Goal: Find specific page/section: Find specific page/section

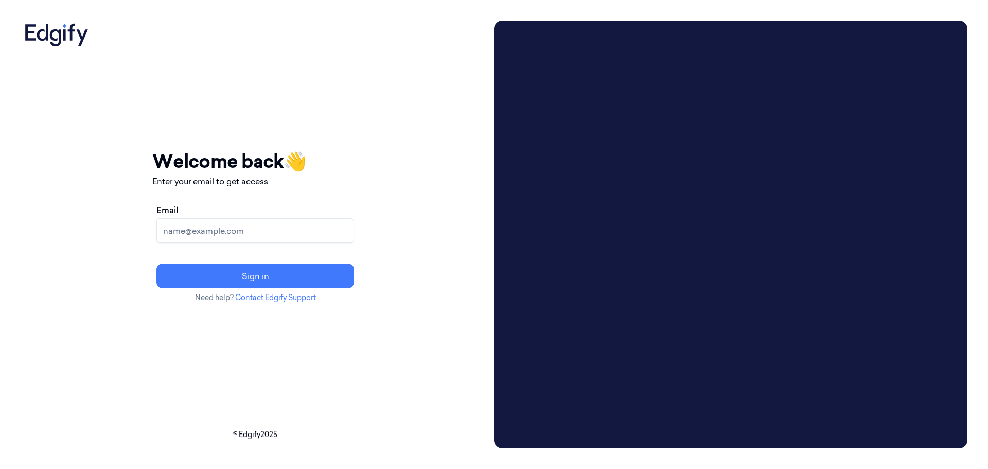
click at [265, 232] on input "Email" at bounding box center [255, 230] width 198 height 25
type input "isidoro.erwin@heb.com"
click at [156, 263] on button "Sign in" at bounding box center [255, 275] width 198 height 25
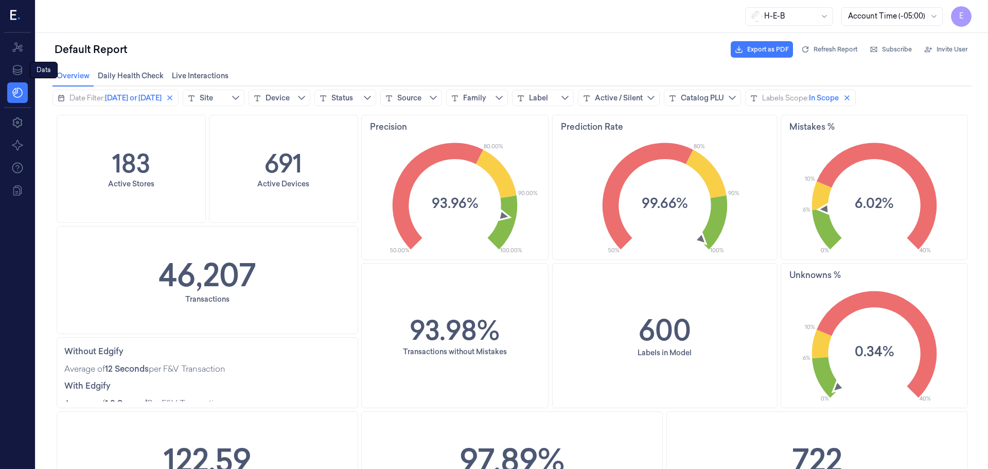
click at [21, 71] on icon at bounding box center [17, 70] width 12 height 12
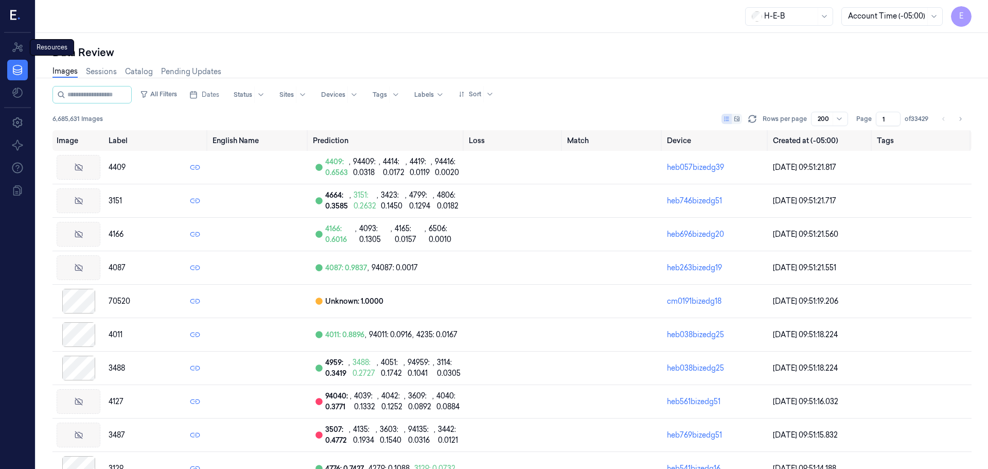
click at [14, 46] on icon at bounding box center [17, 47] width 12 height 12
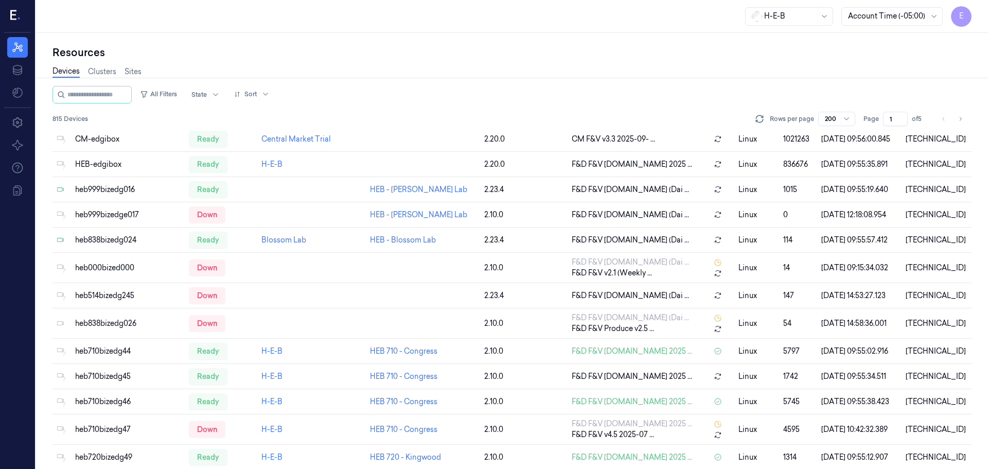
scroll to position [978, 0]
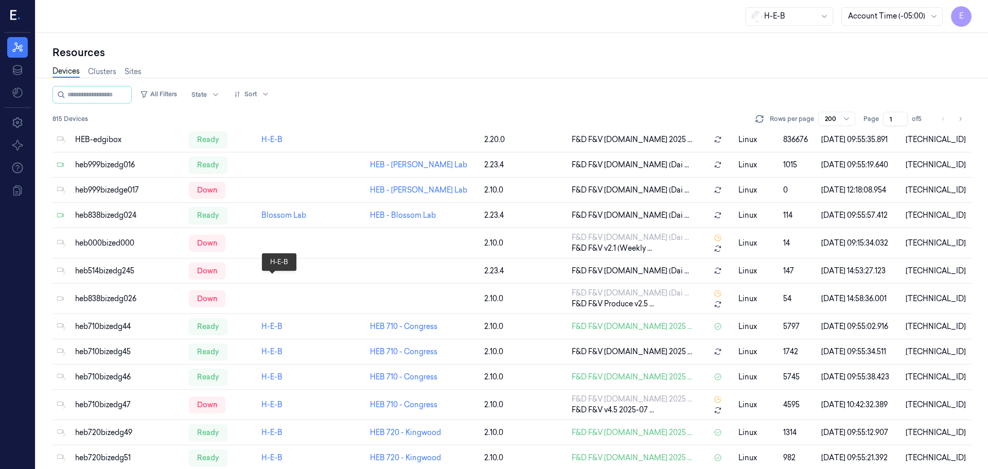
click at [276, 144] on link "H-E-B" at bounding box center [271, 139] width 21 height 9
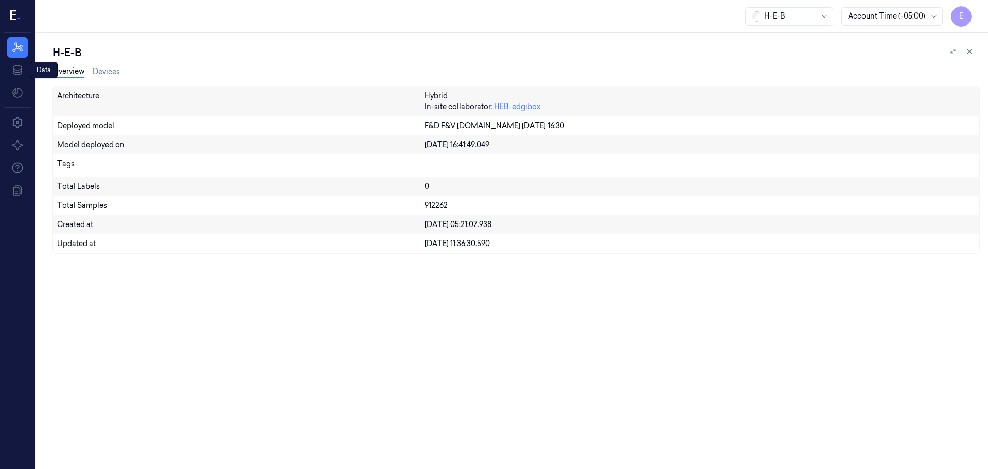
click at [21, 68] on icon at bounding box center [17, 70] width 12 height 12
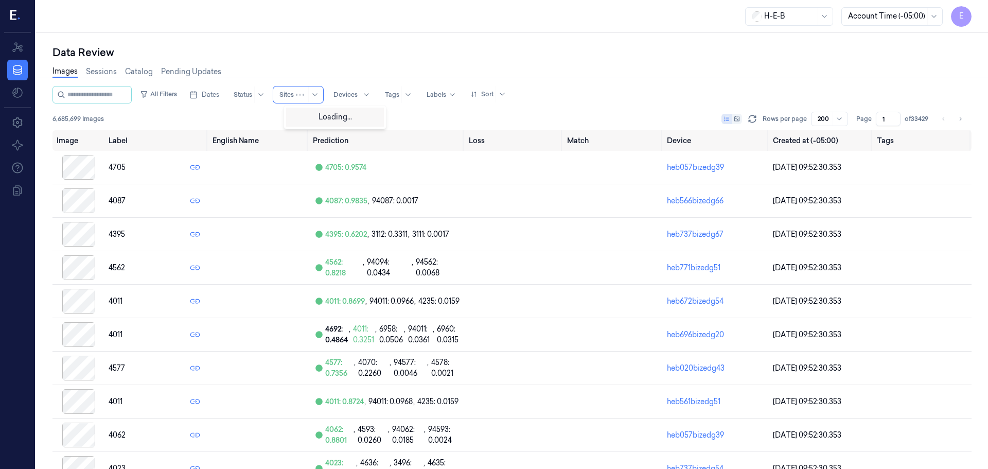
click at [316, 93] on div at bounding box center [308, 94] width 25 height 16
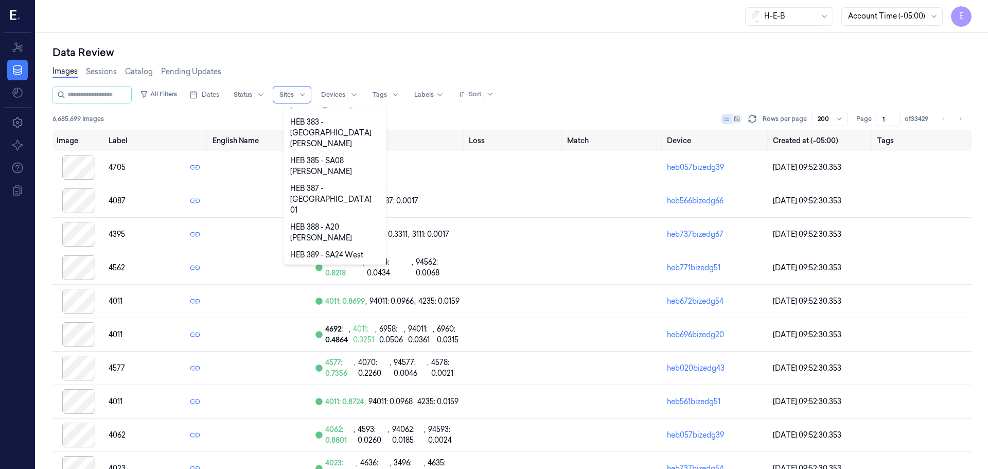
scroll to position [1525, 0]
click at [265, 95] on icon at bounding box center [261, 95] width 8 height 8
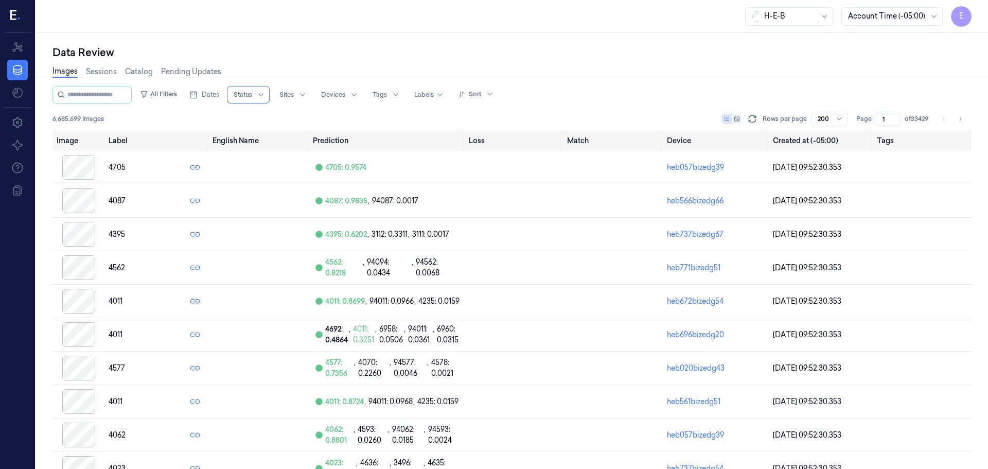
click at [265, 95] on icon at bounding box center [261, 95] width 8 height 8
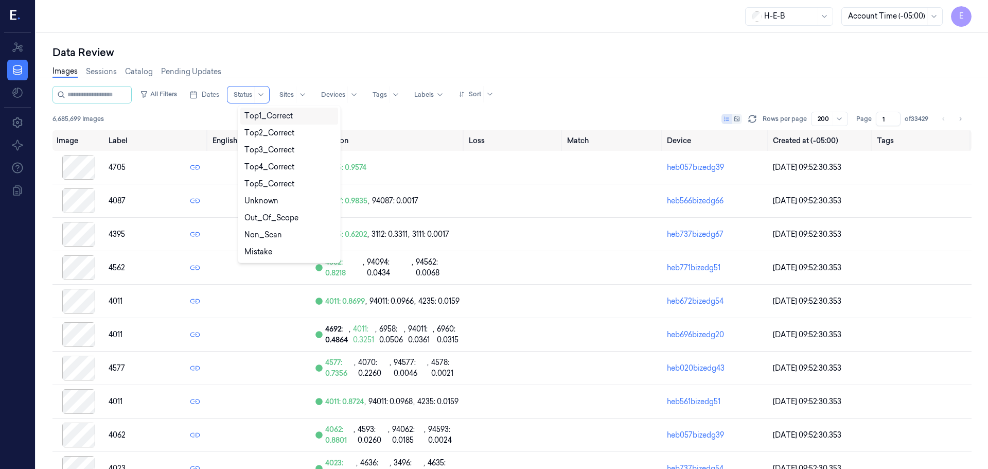
click at [307, 97] on icon at bounding box center [302, 95] width 8 height 8
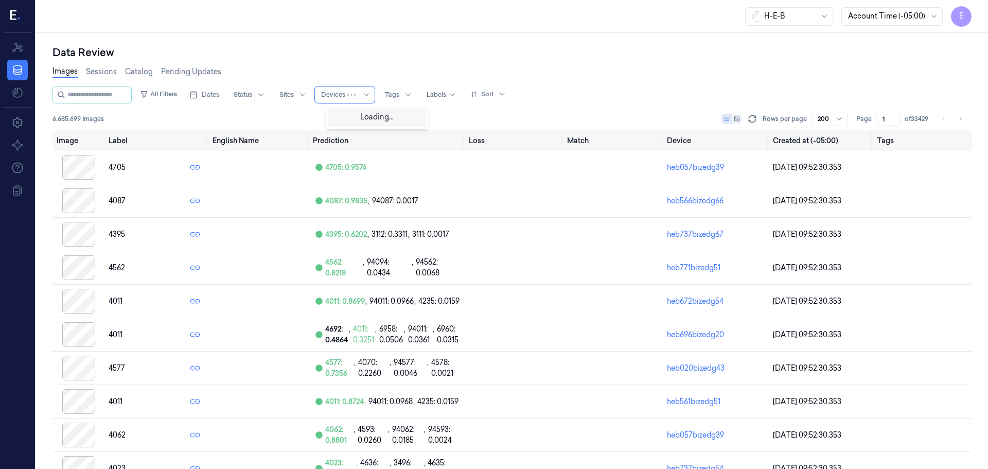
click at [362, 93] on div at bounding box center [359, 94] width 25 height 16
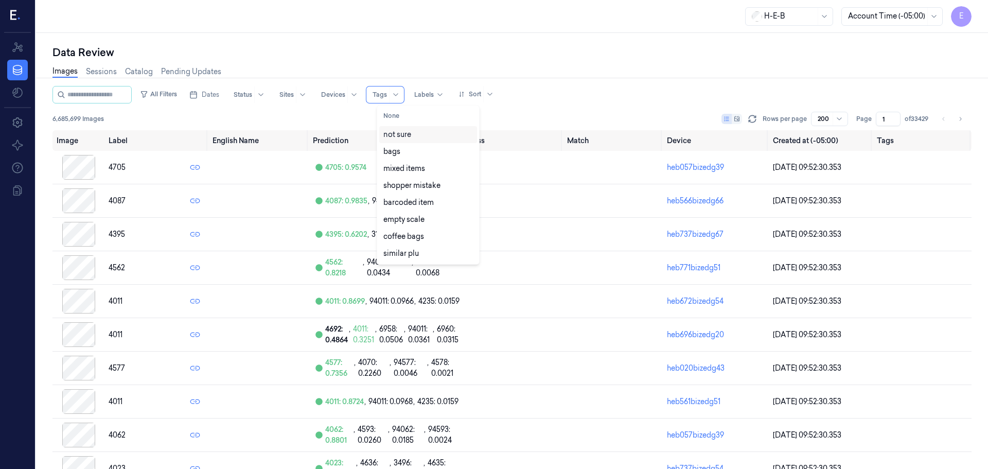
click at [398, 96] on div "Tags" at bounding box center [385, 94] width 38 height 16
click at [446, 93] on div at bounding box center [441, 94] width 10 height 16
